Goal: Task Accomplishment & Management: Manage account settings

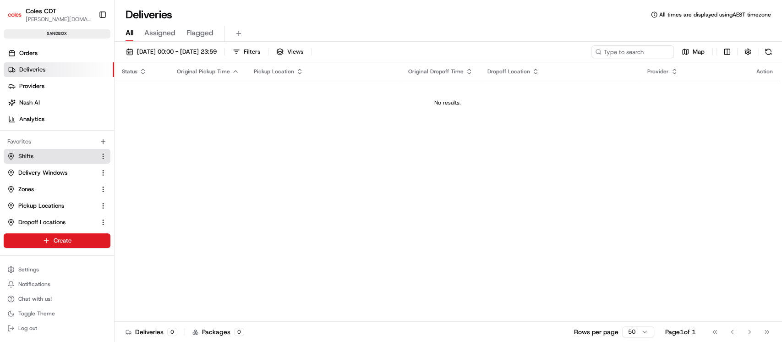
click at [40, 159] on link "Shifts" at bounding box center [51, 156] width 88 height 8
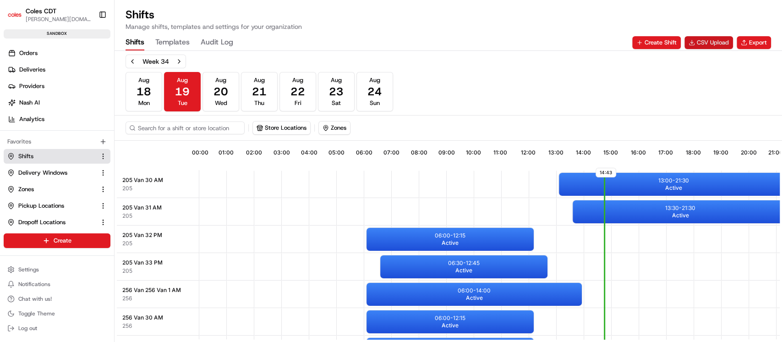
click at [718, 42] on button "CSV Upload" at bounding box center [708, 42] width 49 height 13
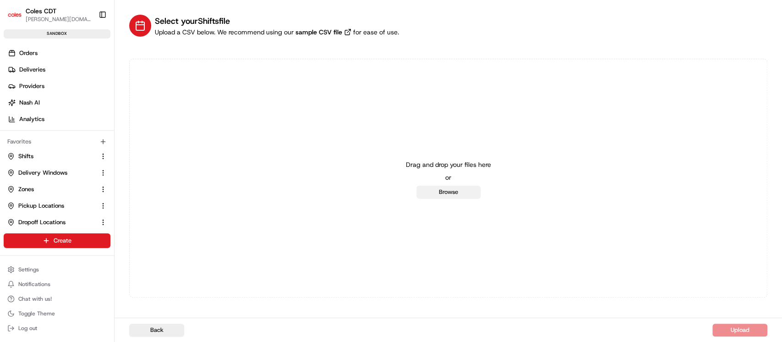
click at [449, 191] on button "Browse" at bounding box center [448, 191] width 64 height 13
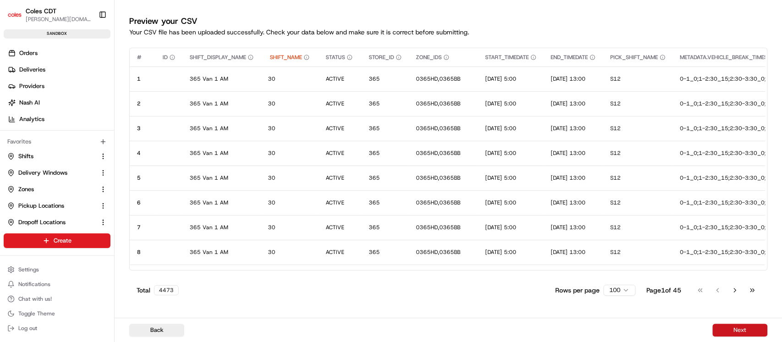
click at [729, 333] on button "Next" at bounding box center [739, 329] width 55 height 13
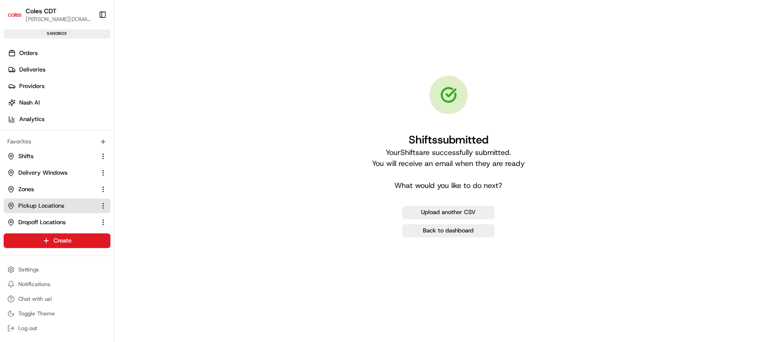
click at [43, 204] on span "Pickup Locations" at bounding box center [41, 205] width 46 height 8
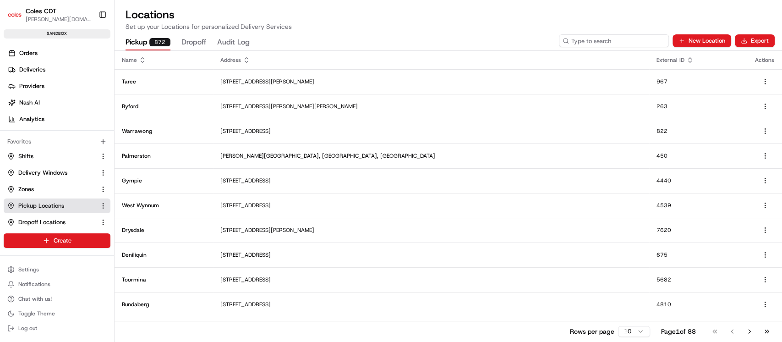
click at [625, 41] on input at bounding box center [614, 40] width 110 height 13
type input "801"
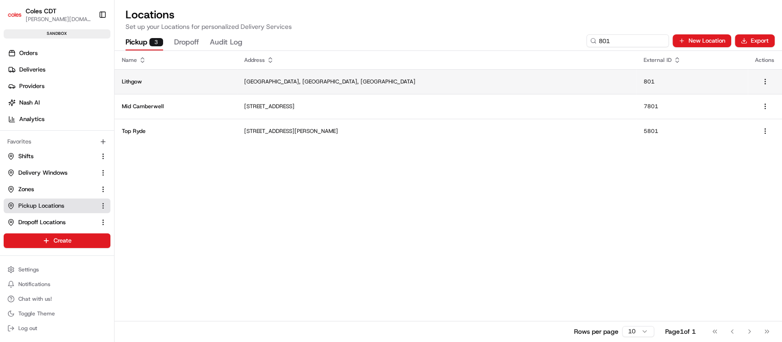
click at [132, 79] on p "Lithgow" at bounding box center [176, 81] width 108 height 7
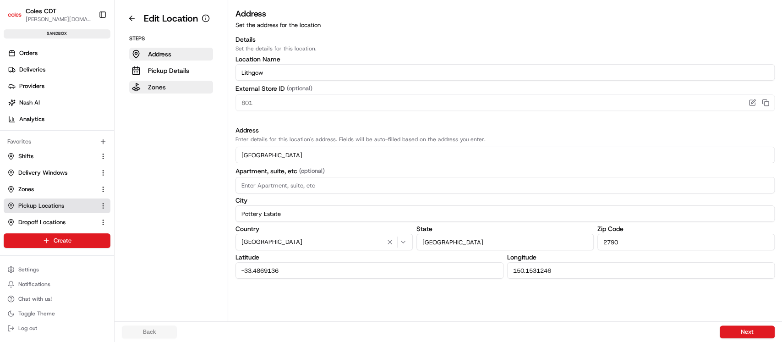
click at [159, 90] on p "Zones" at bounding box center [157, 86] width 18 height 9
click at [34, 154] on link "Shifts" at bounding box center [51, 156] width 88 height 8
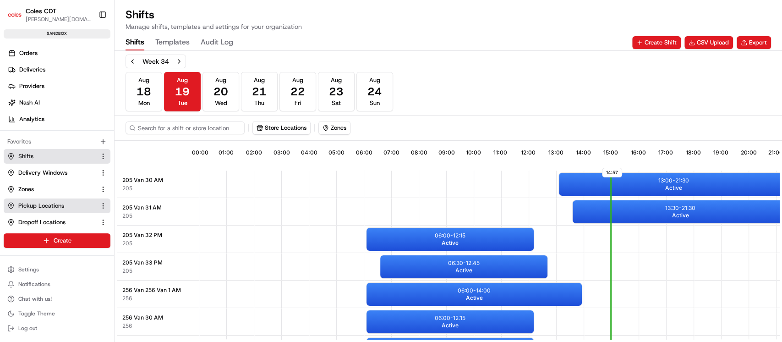
click at [32, 209] on span "Pickup Locations" at bounding box center [41, 205] width 46 height 8
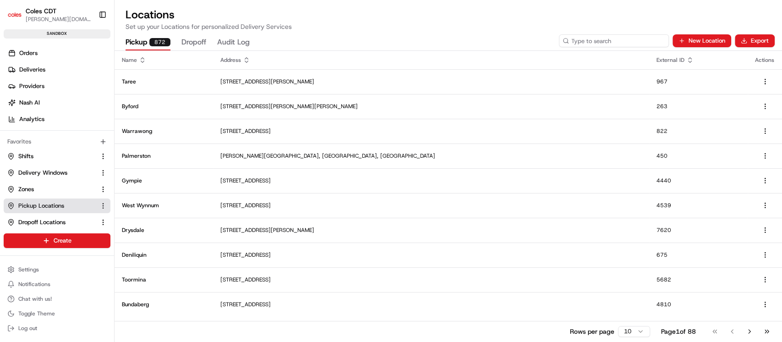
click at [631, 38] on input at bounding box center [614, 40] width 110 height 13
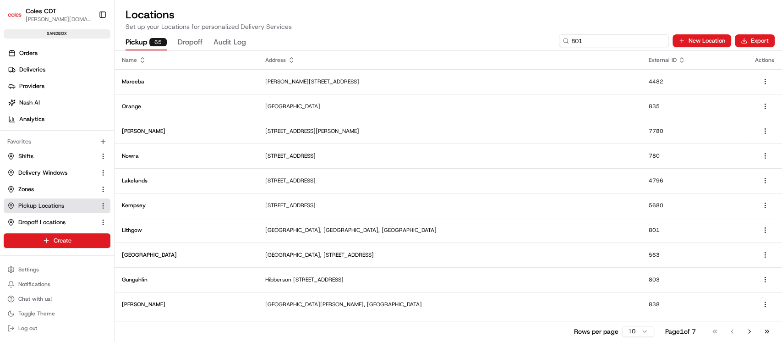
type input "801"
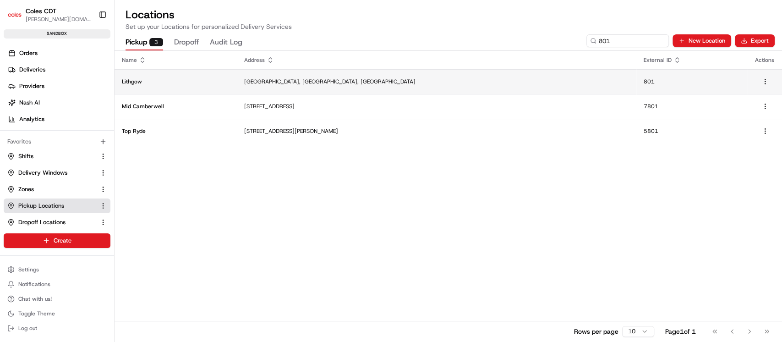
click at [126, 79] on p "Lithgow" at bounding box center [176, 81] width 108 height 7
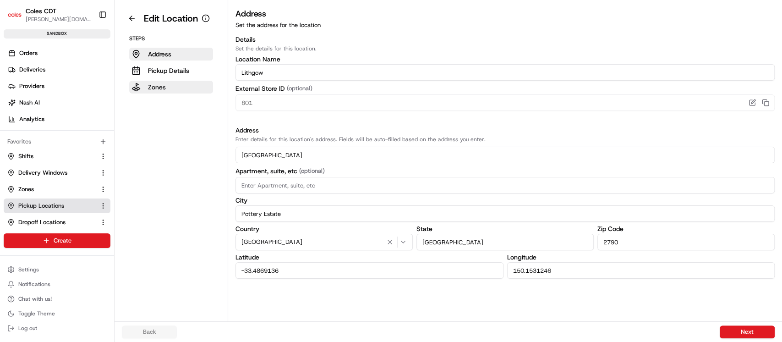
click at [154, 86] on p "Zones" at bounding box center [157, 86] width 18 height 9
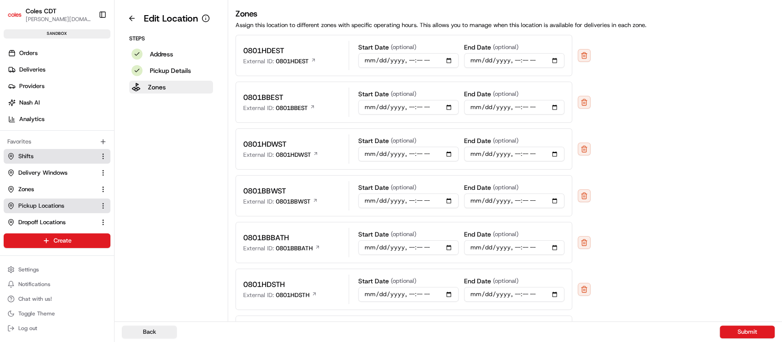
click at [33, 155] on span "Shifts" at bounding box center [25, 156] width 15 height 8
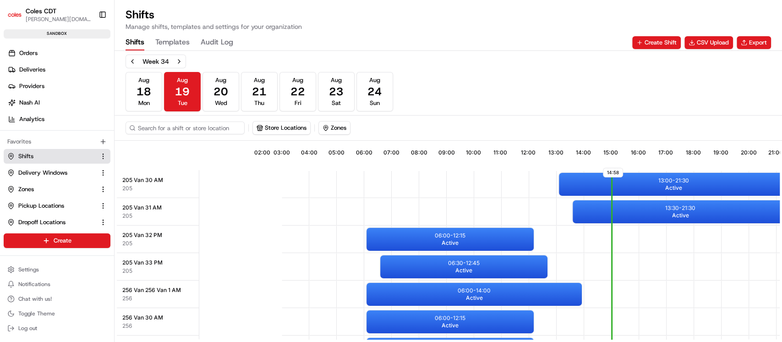
scroll to position [0, 84]
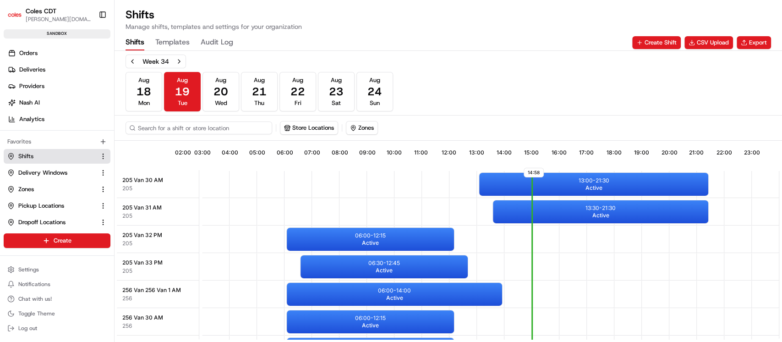
click at [205, 124] on input at bounding box center [198, 127] width 147 height 13
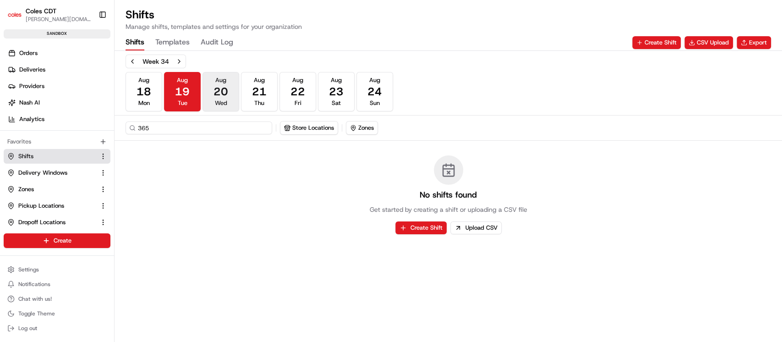
type input "365"
click at [221, 88] on span "20" at bounding box center [220, 91] width 15 height 15
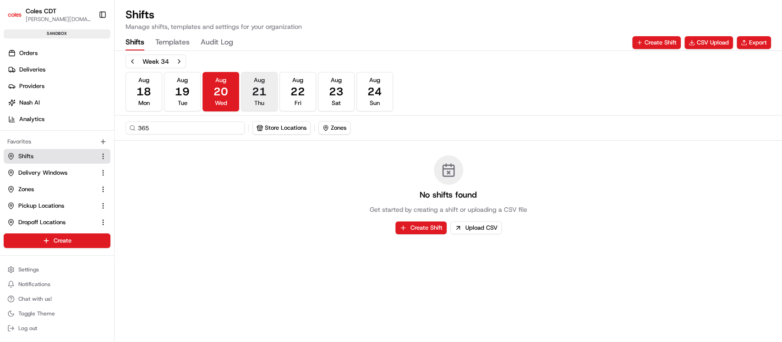
click at [251, 88] on button "[DATE] Thu" at bounding box center [259, 91] width 37 height 39
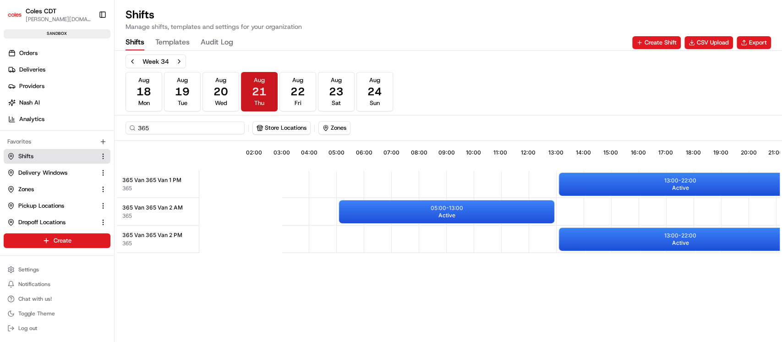
scroll to position [0, 80]
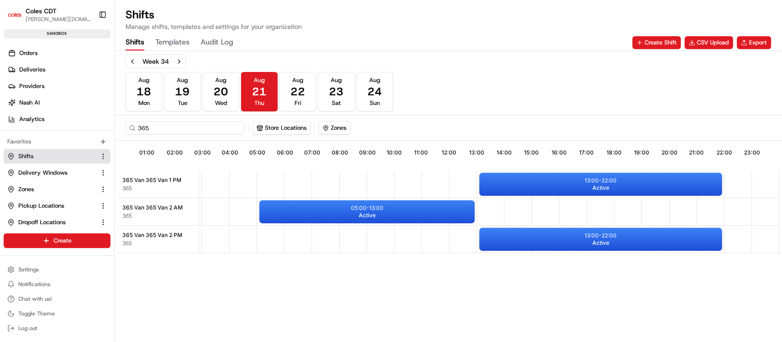
click at [278, 90] on div "[DATE] [DATE] [DATE] [DATE] [DATE] [DATE] [DATE] Sun" at bounding box center [258, 91] width 267 height 39
click at [299, 88] on span "22" at bounding box center [297, 91] width 15 height 15
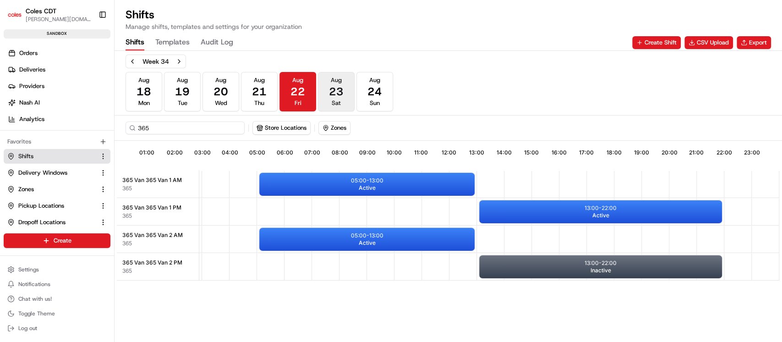
click at [344, 90] on button "[DATE] Sat" at bounding box center [336, 91] width 37 height 39
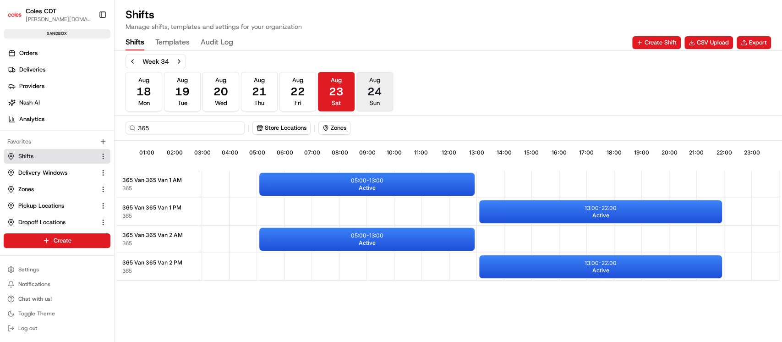
click at [364, 90] on button "[DATE] Sun" at bounding box center [374, 91] width 37 height 39
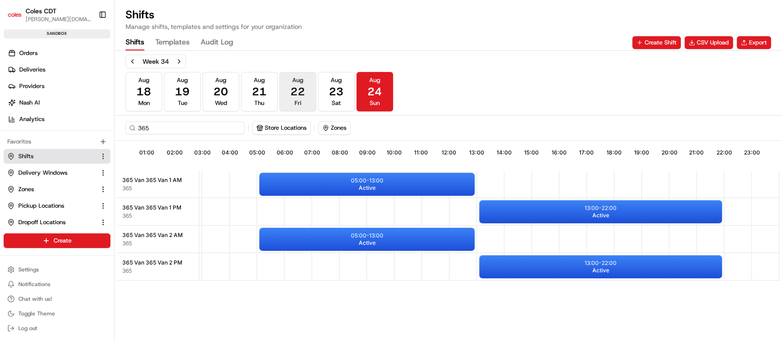
click at [309, 90] on button "[DATE] Fri" at bounding box center [297, 91] width 37 height 39
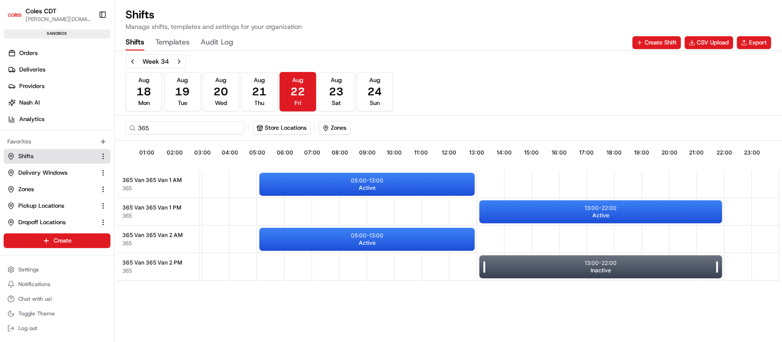
scroll to position [0, 79]
